Goal: Information Seeking & Learning: Find specific fact

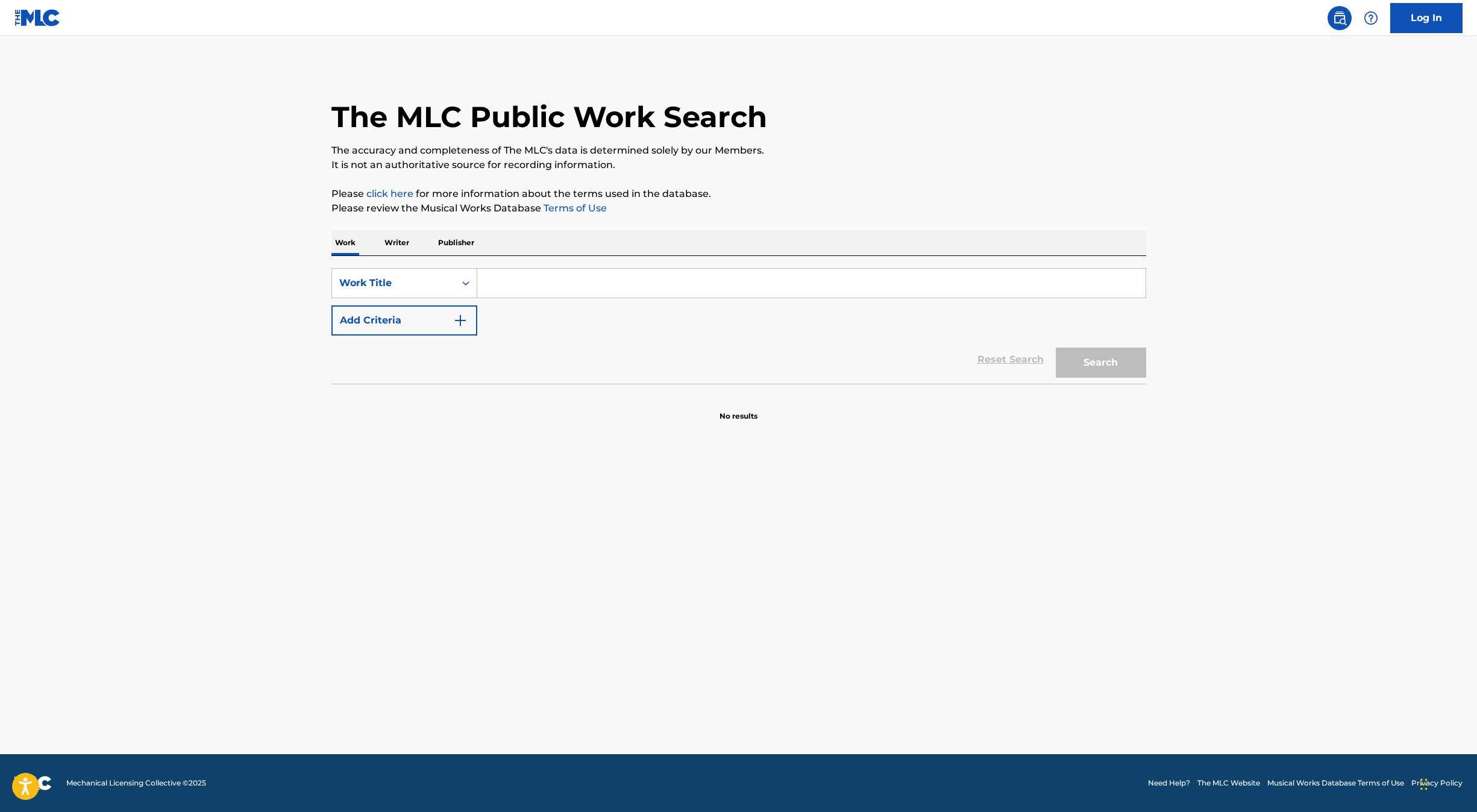
click at [510, 283] on input "Search Form" at bounding box center [811, 283] width 669 height 29
click at [500, 287] on input "Search Form" at bounding box center [811, 283] width 669 height 29
paste input "AIN T RELIGION"
click at [508, 282] on input "AIN T RELIGION" at bounding box center [811, 283] width 669 height 29
type input "AIN'T RELIGION"
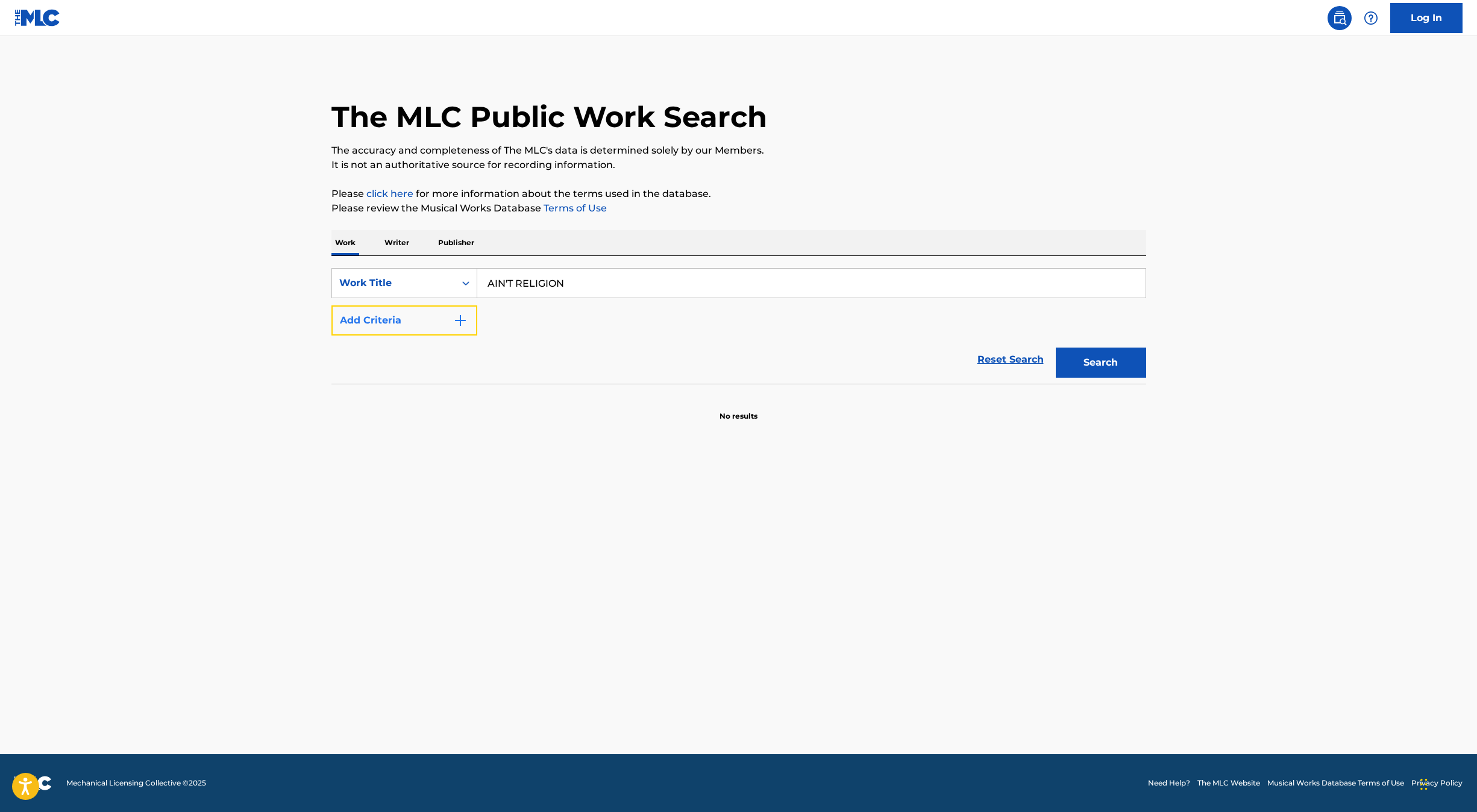
click at [466, 315] on img "Search Form" at bounding box center [460, 320] width 14 height 14
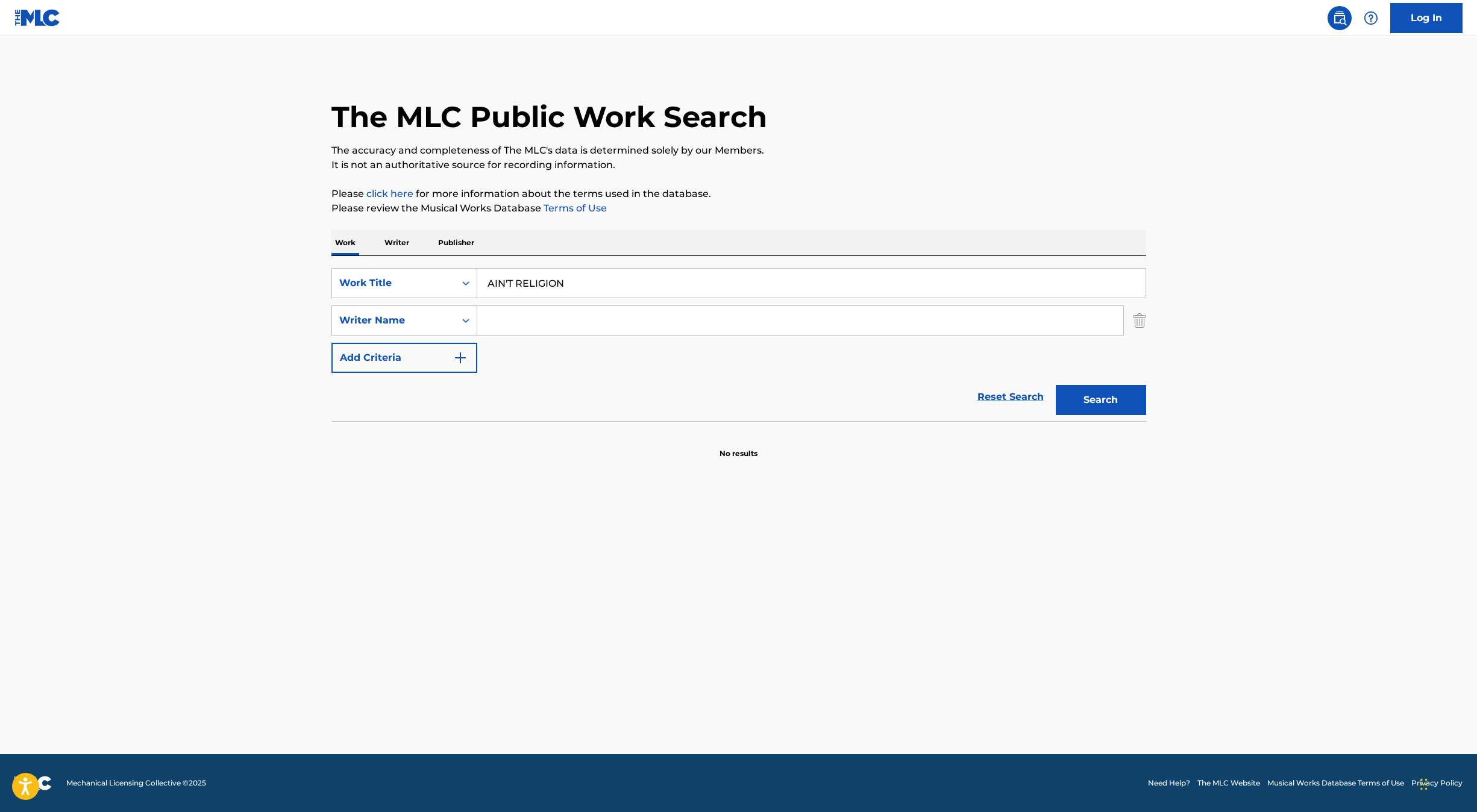
click at [498, 324] on input "Search Form" at bounding box center [800, 321] width 646 height 29
click at [1056, 385] on button "Search" at bounding box center [1101, 399] width 90 height 30
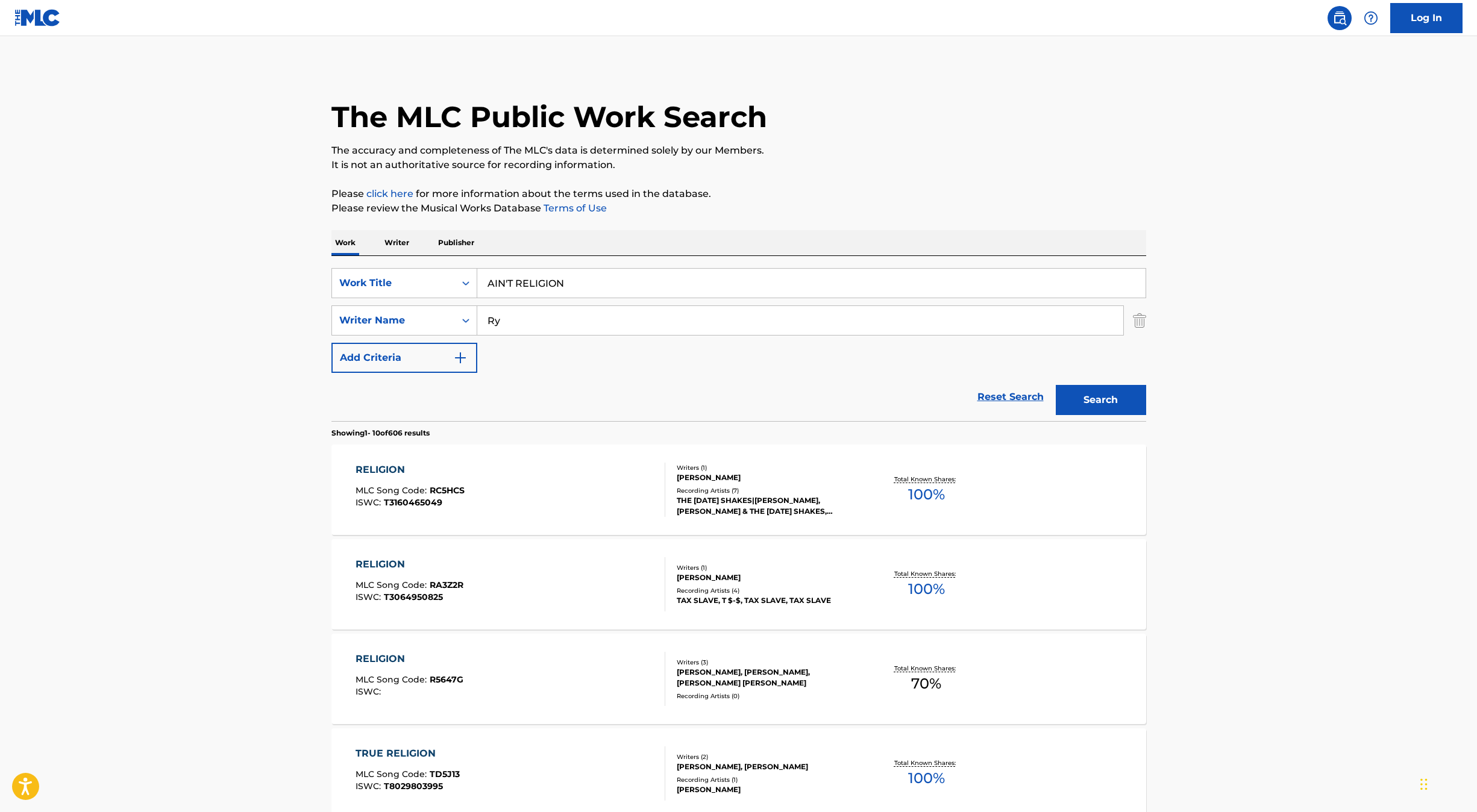
type input "R"
type input "[PERSON_NAME]"
click at [1056, 385] on button "Search" at bounding box center [1101, 399] width 90 height 30
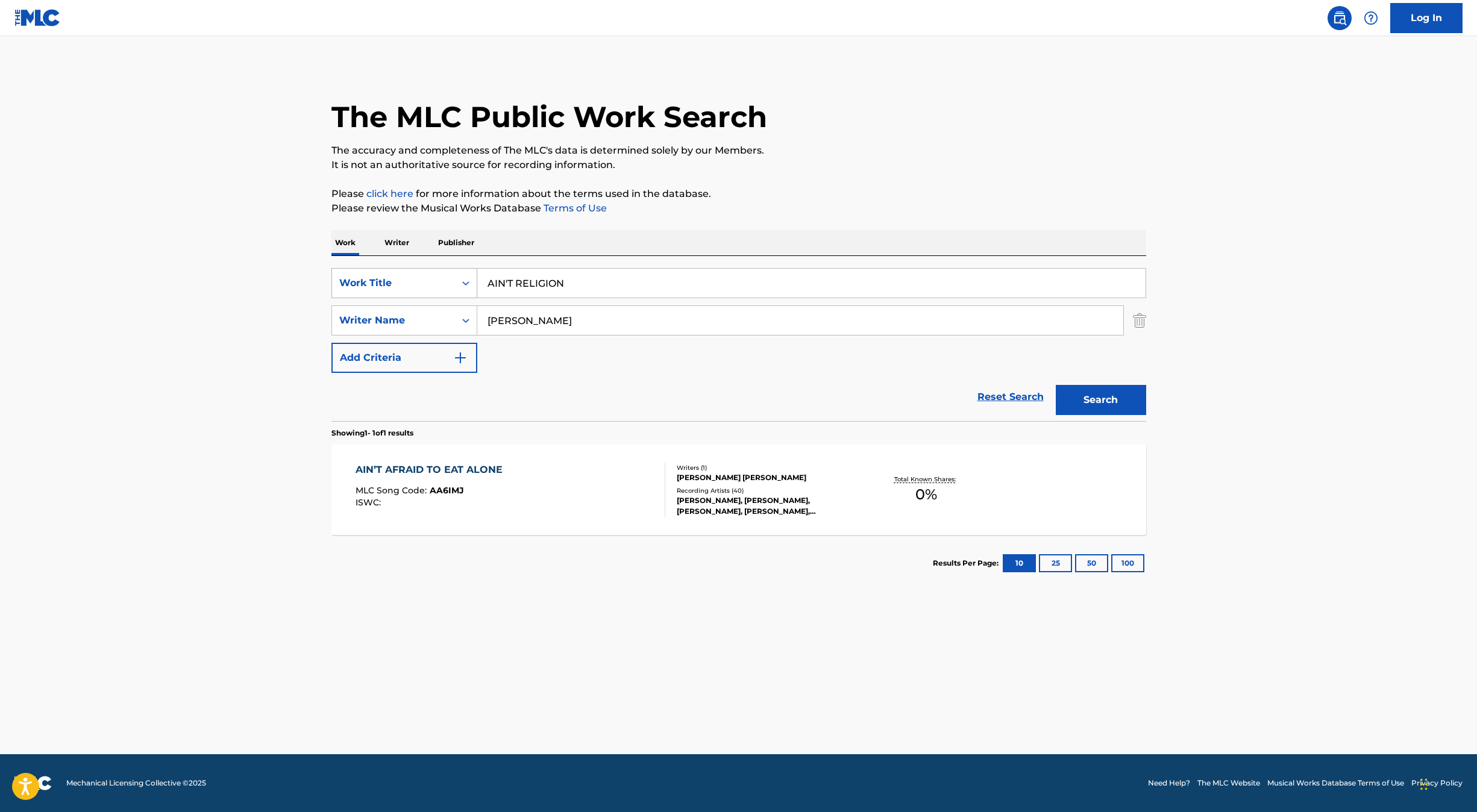
drag, startPoint x: 567, startPoint y: 286, endPoint x: 475, endPoint y: 277, distance: 92.4
click at [475, 277] on div "SearchWithCriteriaa59d7c48-6f39-4e09-8dd2-347abc3221f1 Work Title AIN'T RELIGION" at bounding box center [738, 282] width 814 height 30
type input "blood moon"
drag, startPoint x: 569, startPoint y: 331, endPoint x: 401, endPoint y: 297, distance: 171.4
click at [401, 297] on div "SearchWithCriteriaa59d7c48-6f39-4e09-8dd2-347abc3221f1 Work Title blood moon Se…" at bounding box center [738, 320] width 814 height 104
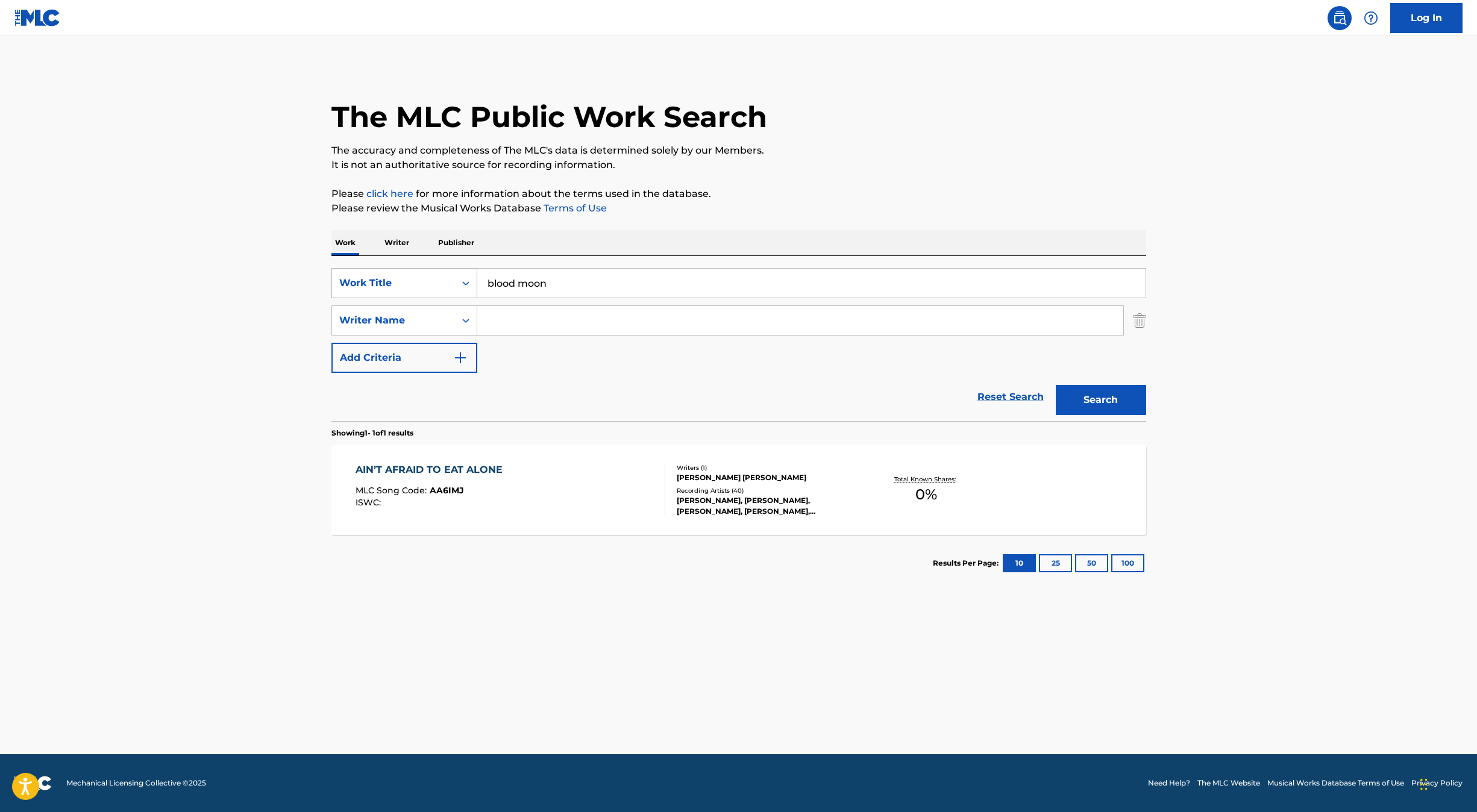
click at [1056, 385] on button "Search" at bounding box center [1101, 399] width 90 height 30
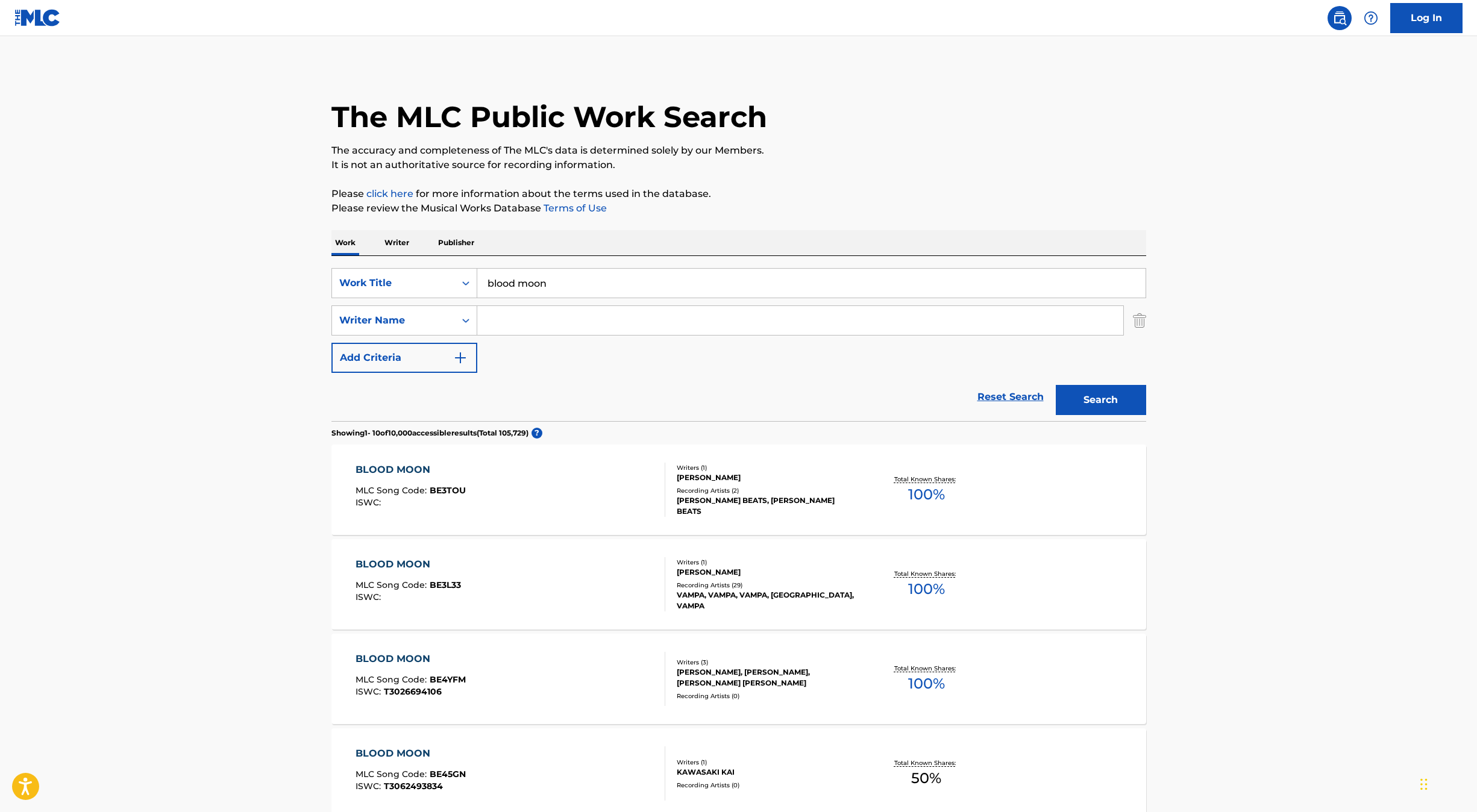
click at [519, 317] on input "Search Form" at bounding box center [800, 321] width 646 height 29
click at [519, 326] on input "Search Form" at bounding box center [800, 321] width 646 height 29
type input "[PERSON_NAME]"
click at [1056, 385] on button "Search" at bounding box center [1101, 399] width 90 height 30
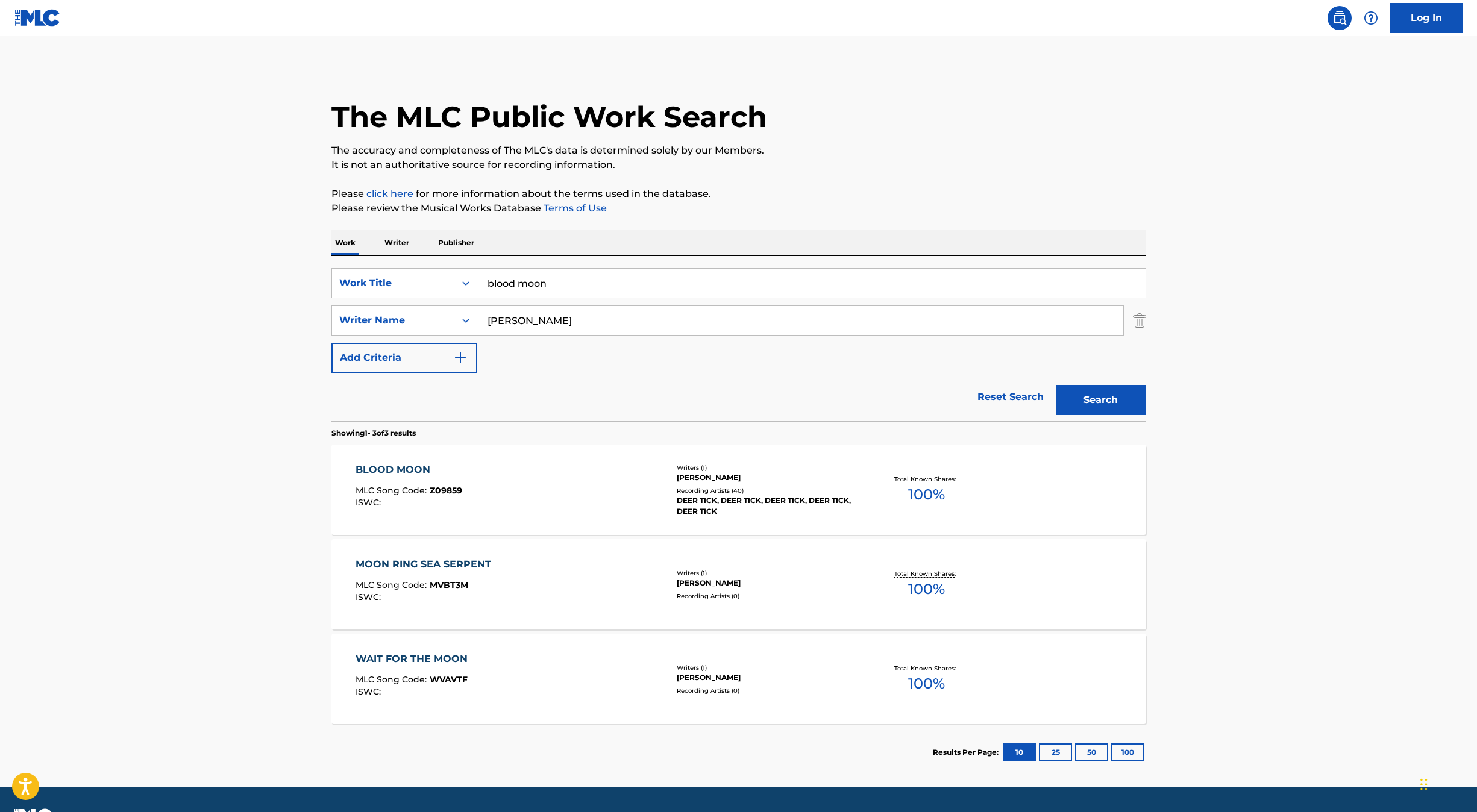
click at [566, 485] on div "BLOOD MOON MLC Song Code : Z09859 ISWC :" at bounding box center [510, 489] width 309 height 55
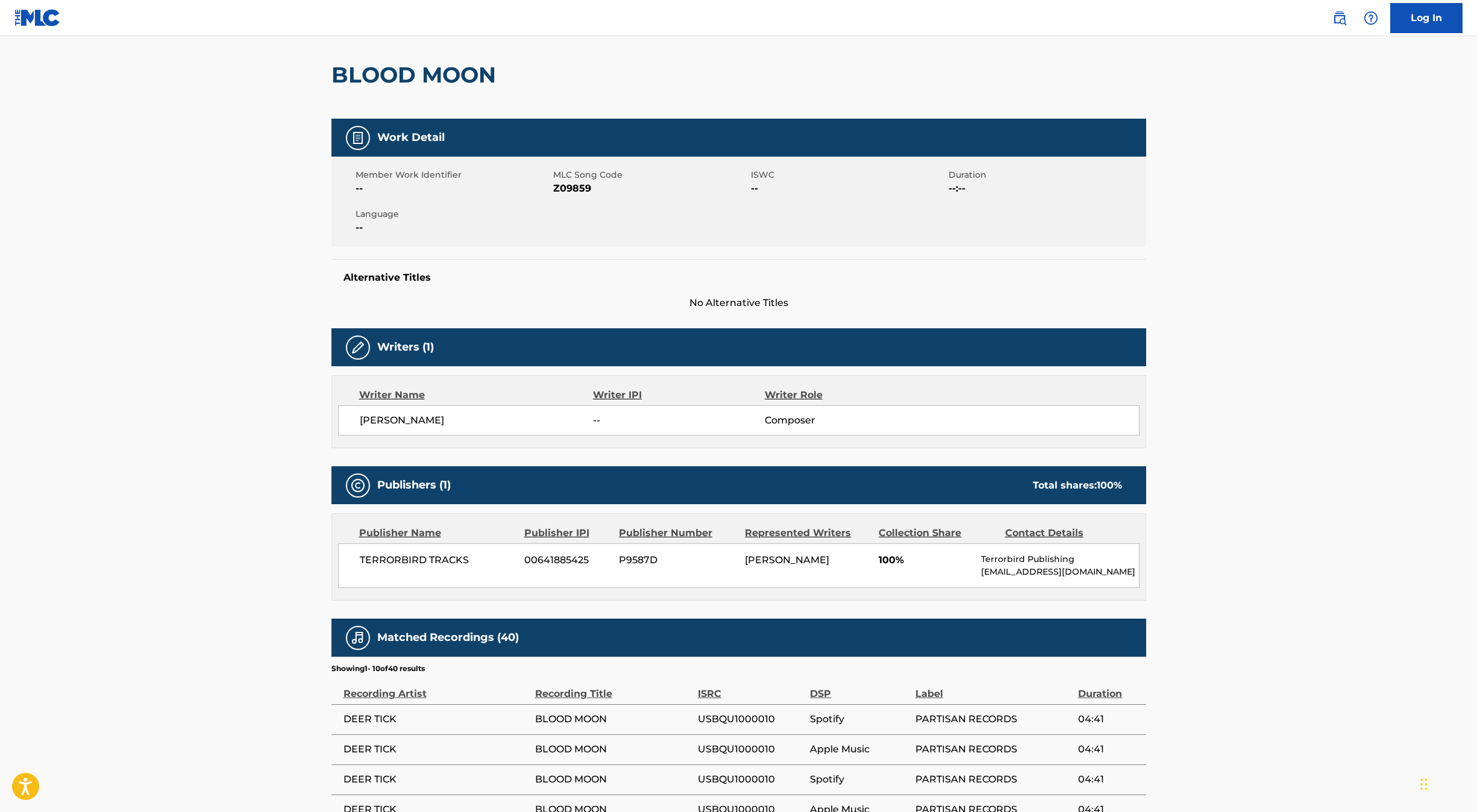
scroll to position [92, 0]
